Goal: Information Seeking & Learning: Learn about a topic

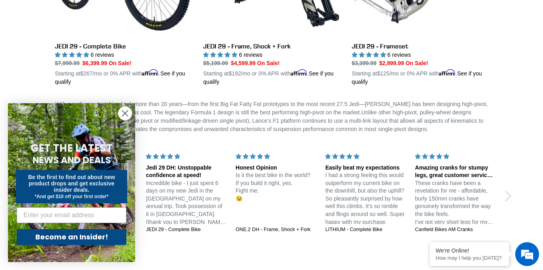
scroll to position [347, 0]
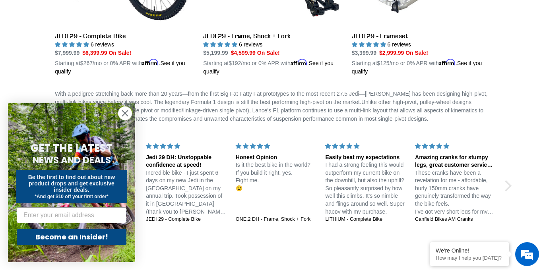
click at [128, 117] on circle "Close dialog" at bounding box center [124, 113] width 13 height 13
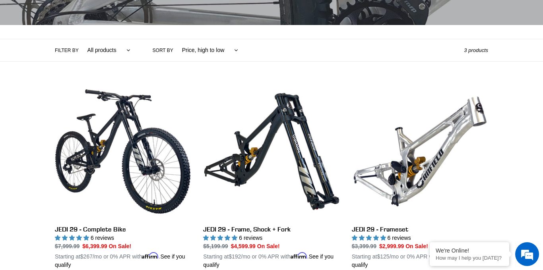
scroll to position [0, 0]
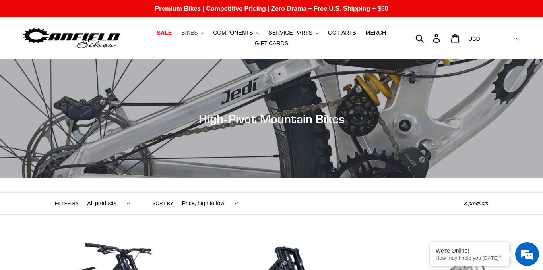
click at [193, 35] on span "BIKES" at bounding box center [189, 32] width 16 height 7
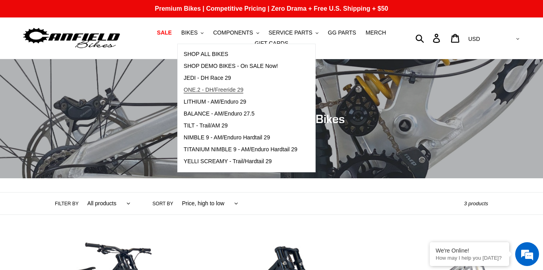
click at [238, 92] on span "ONE.2 - DH/Freeride 29" at bounding box center [214, 90] width 60 height 7
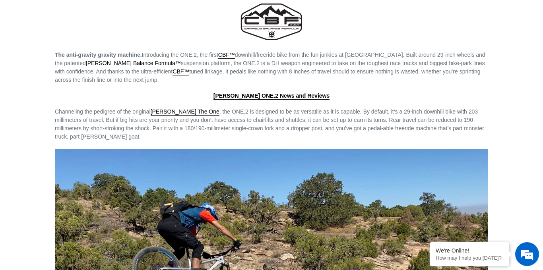
scroll to position [1052, 0]
